Goal: Information Seeking & Learning: Understand process/instructions

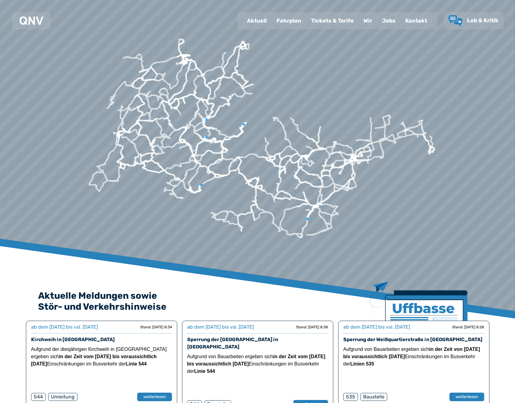
click at [299, 22] on div "Fahrplan" at bounding box center [289, 21] width 34 height 16
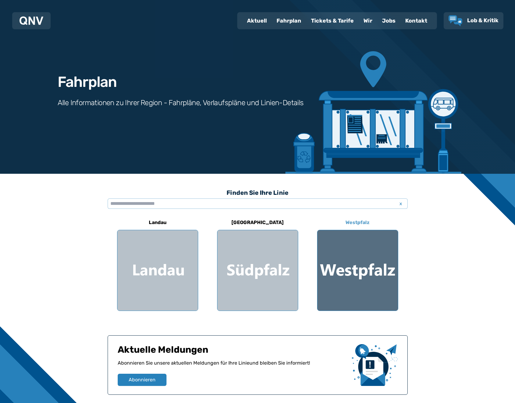
click at [371, 290] on div at bounding box center [357, 270] width 81 height 81
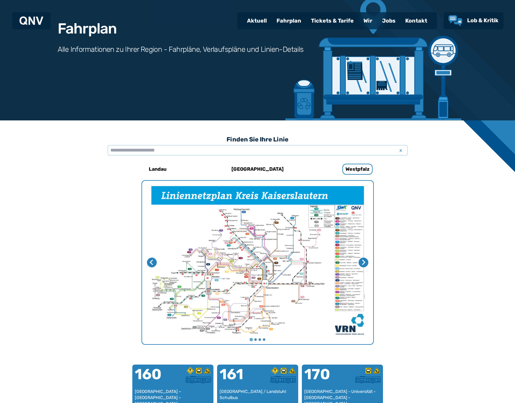
scroll to position [51, 0]
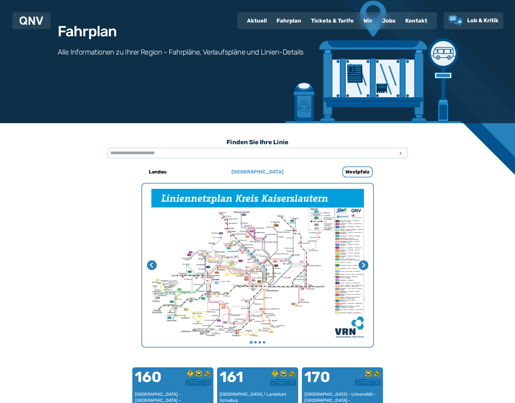
click at [252, 172] on h6 "[GEOGRAPHIC_DATA]" at bounding box center [257, 172] width 57 height 10
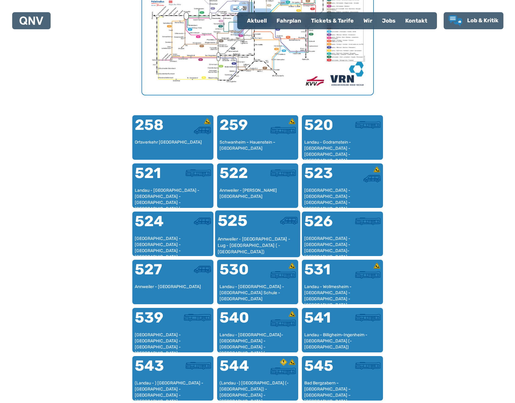
scroll to position [325, 0]
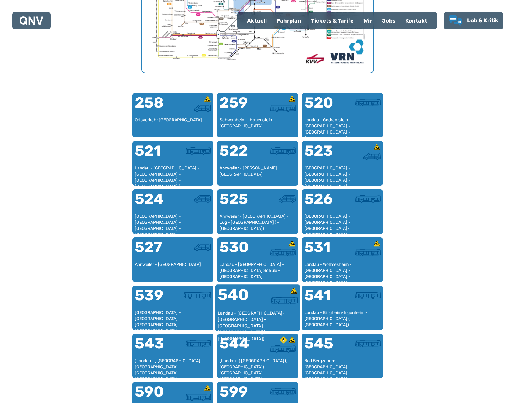
click at [251, 314] on div "Landau - [GEOGRAPHIC_DATA]-[GEOGRAPHIC_DATA] - [GEOGRAPHIC_DATA] - [GEOGRAPHIC_…" at bounding box center [257, 319] width 80 height 19
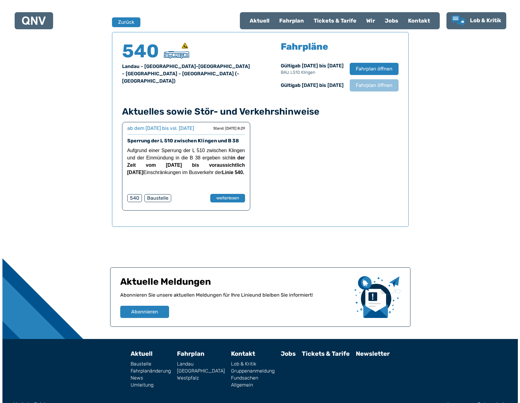
scroll to position [402, 0]
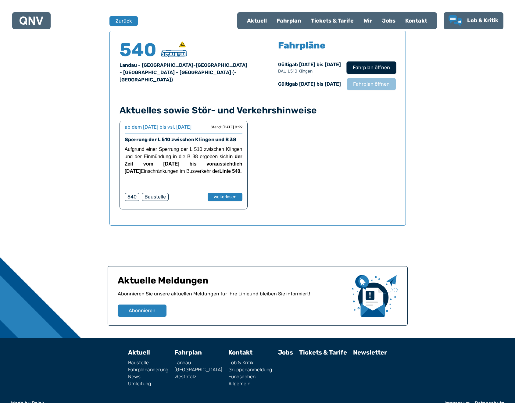
click at [378, 64] on span "Fahrplan öffnen" at bounding box center [371, 67] width 37 height 7
